Goal: Information Seeking & Learning: Learn about a topic

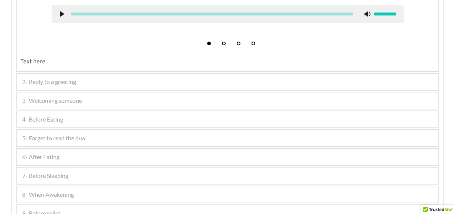
scroll to position [369, 0]
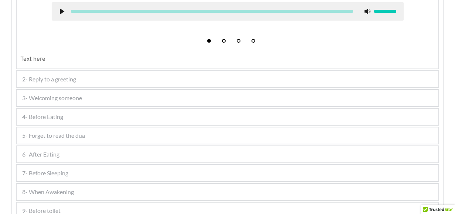
click at [36, 118] on span "4- Before Eating" at bounding box center [42, 117] width 41 height 9
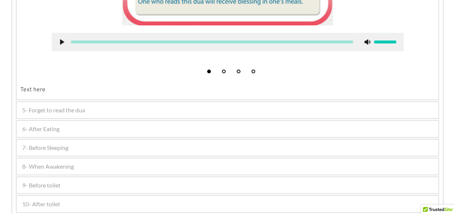
scroll to position [383, 0]
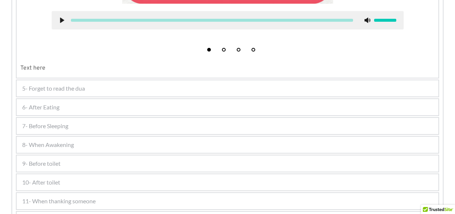
click at [100, 83] on div "5- Forget to read the dua" at bounding box center [227, 88] width 421 height 16
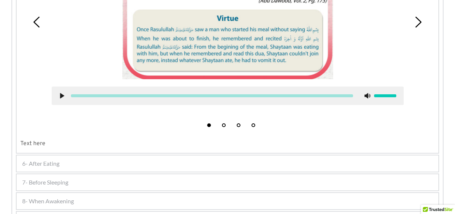
scroll to position [402, 0]
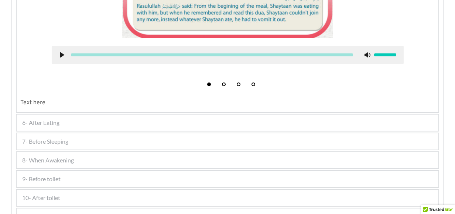
click at [84, 115] on div "6- After Eating" at bounding box center [227, 123] width 421 height 16
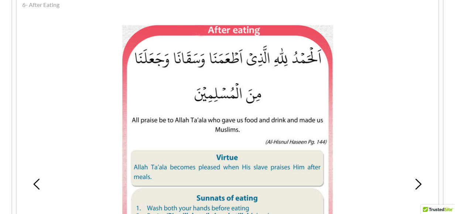
scroll to position [273, 0]
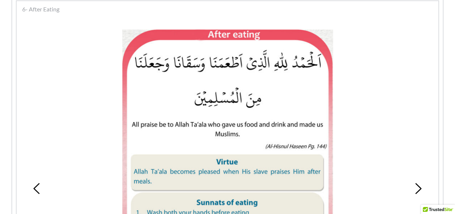
click at [282, 6] on div "6- After Eating" at bounding box center [227, 9] width 421 height 16
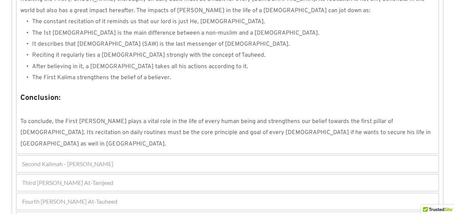
scroll to position [734, 0]
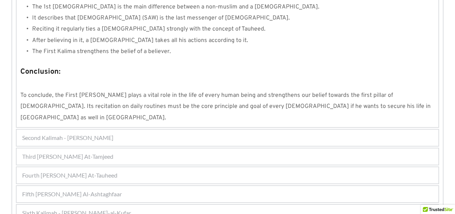
click at [100, 190] on span "Fifth Kalimah - Kalimah Al-Ashtaghfaar" at bounding box center [72, 194] width 100 height 9
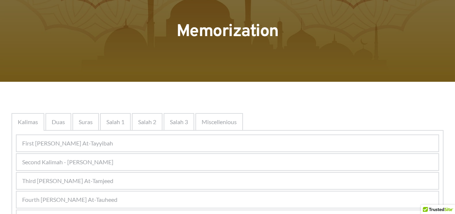
scroll to position [33, 0]
